Goal: Task Accomplishment & Management: Use online tool/utility

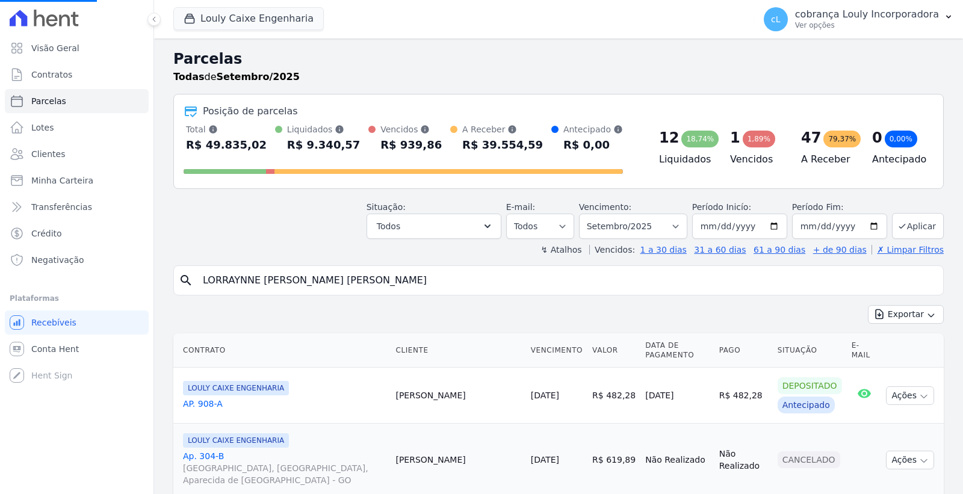
select select
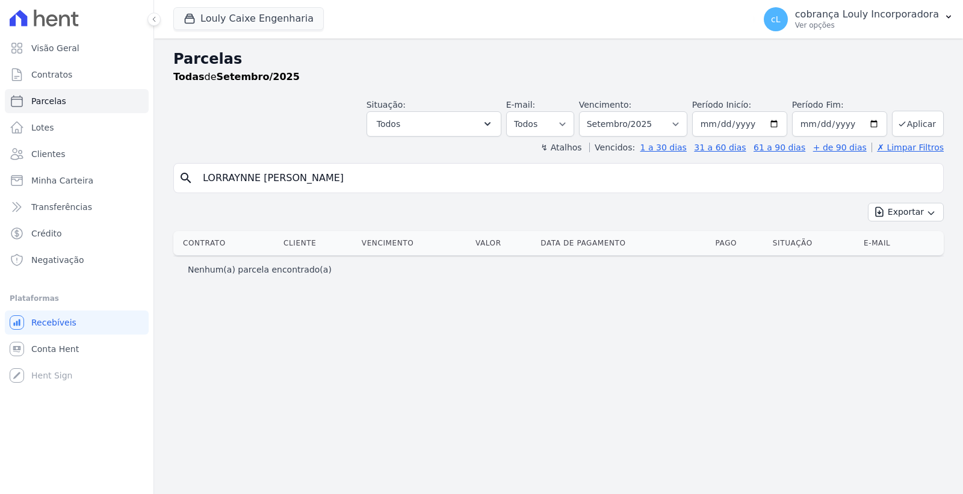
select select
click at [95, 98] on link "Parcelas" at bounding box center [77, 101] width 144 height 24
click at [389, 183] on input "LORRAYNNE [PERSON_NAME]" at bounding box center [567, 178] width 742 height 24
select select
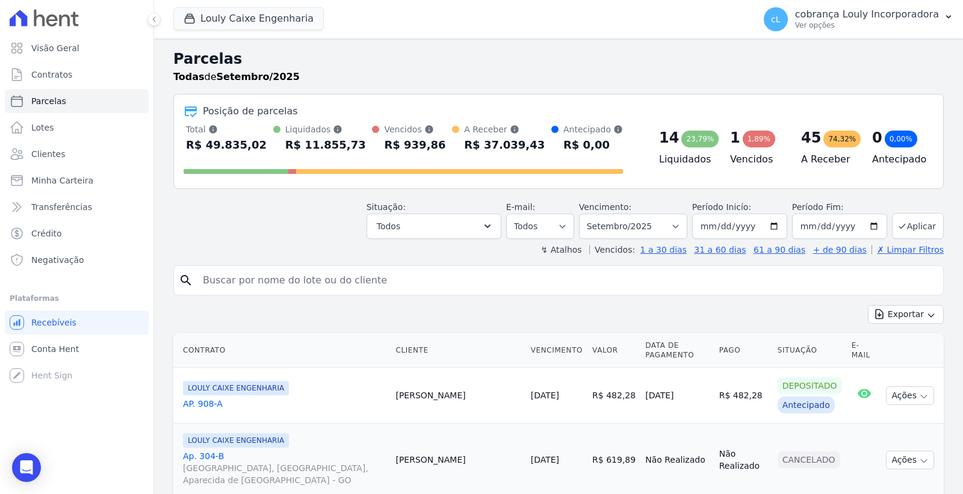
click at [318, 285] on input "search" at bounding box center [567, 280] width 742 height 24
click at [267, 280] on input "search" at bounding box center [567, 280] width 742 height 24
paste input "[PERSON_NAME]"
type input "[PERSON_NAME]"
select select
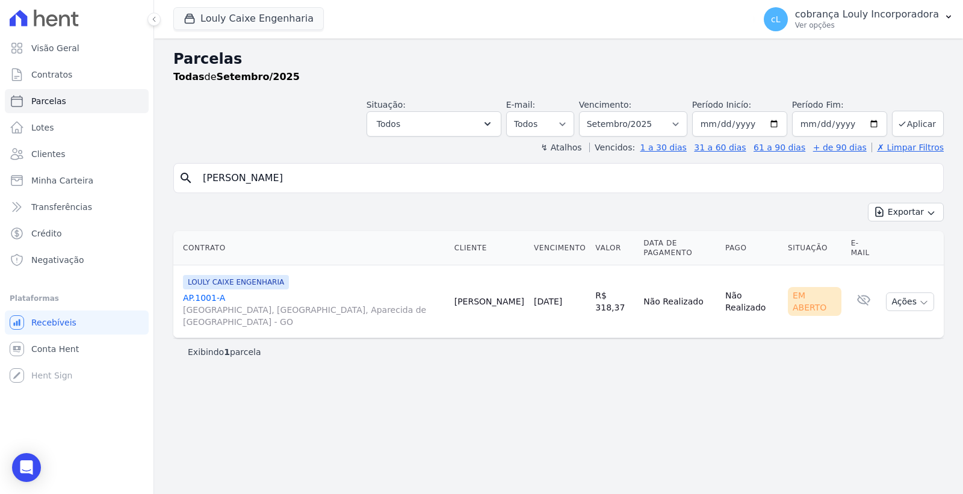
click at [218, 292] on link "AP.1001-A [GEOGRAPHIC_DATA], [GEOGRAPHIC_DATA], Aparecida de [GEOGRAPHIC_DATA]" at bounding box center [314, 310] width 262 height 36
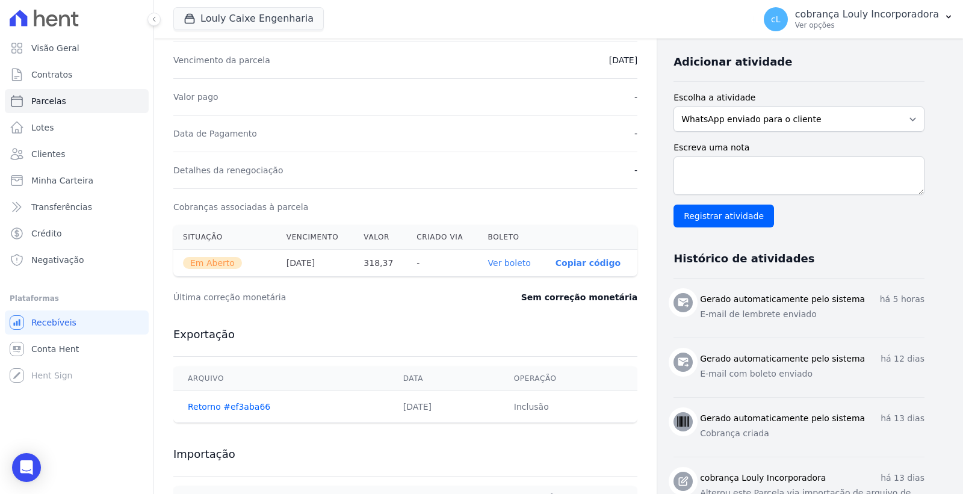
scroll to position [134, 0]
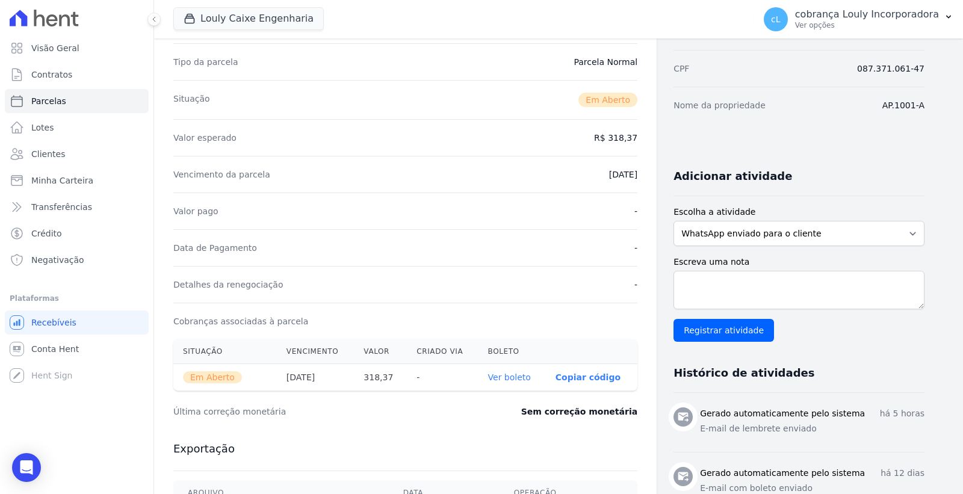
click at [505, 372] on link "Ver boleto" at bounding box center [509, 377] width 43 height 10
